Goal: Task Accomplishment & Management: Complete application form

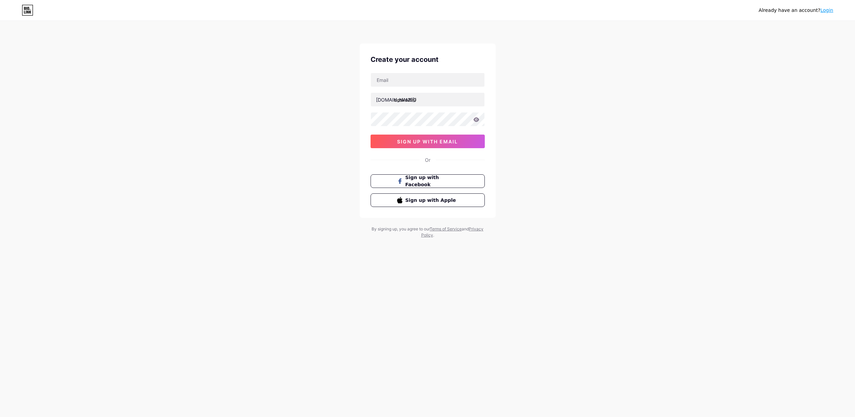
click at [429, 184] on span "Sign up with Facebook" at bounding box center [431, 181] width 53 height 14
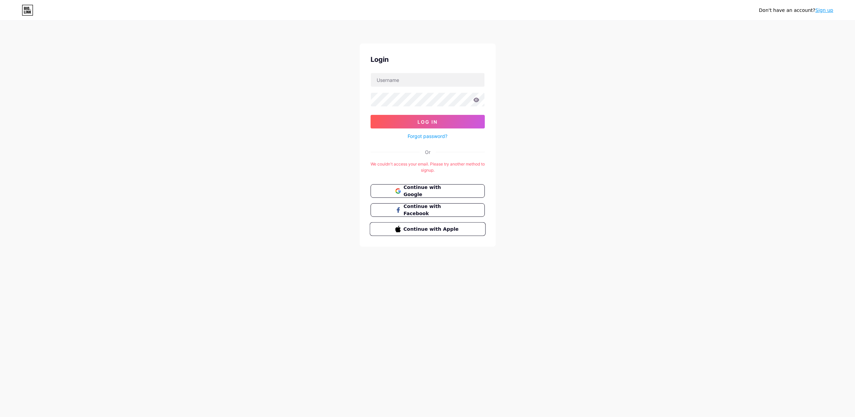
click at [412, 223] on button "Continue with Apple" at bounding box center [428, 229] width 116 height 14
click at [444, 192] on span "Continue with Google" at bounding box center [431, 191] width 57 height 15
click at [438, 163] on div "Social authentication failed" at bounding box center [428, 164] width 114 height 6
click at [430, 207] on span "Continue with Facebook" at bounding box center [431, 204] width 57 height 15
drag, startPoint x: 414, startPoint y: 164, endPoint x: 431, endPoint y: 171, distance: 18.1
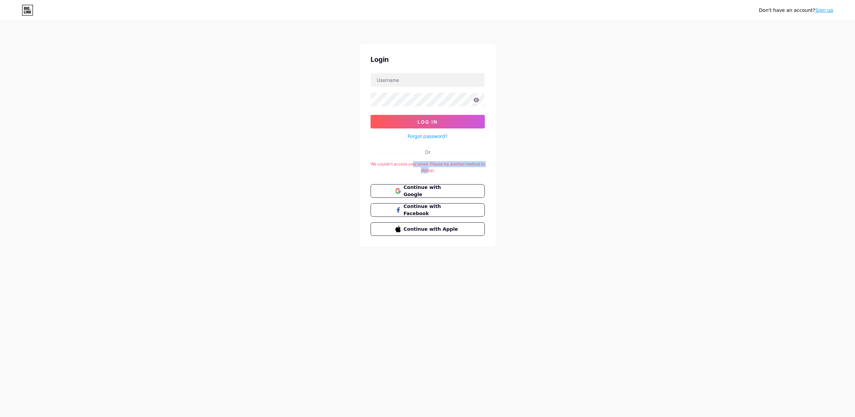
click at [431, 171] on div "We couldn't access your email. Please try another method to signup." at bounding box center [428, 167] width 114 height 12
